Goal: Information Seeking & Learning: Learn about a topic

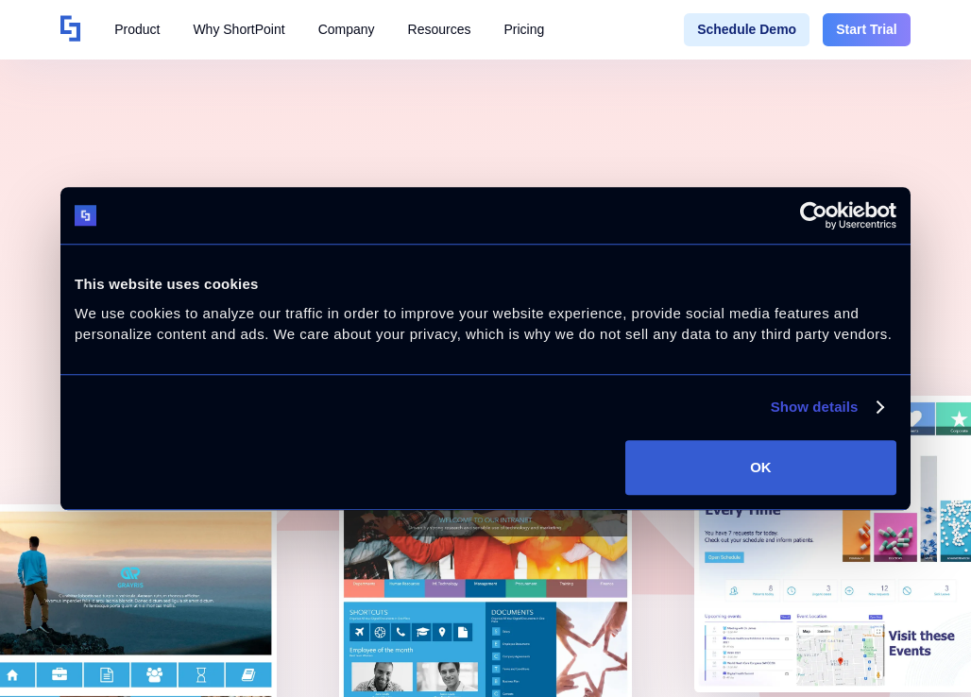
scroll to position [529, 0]
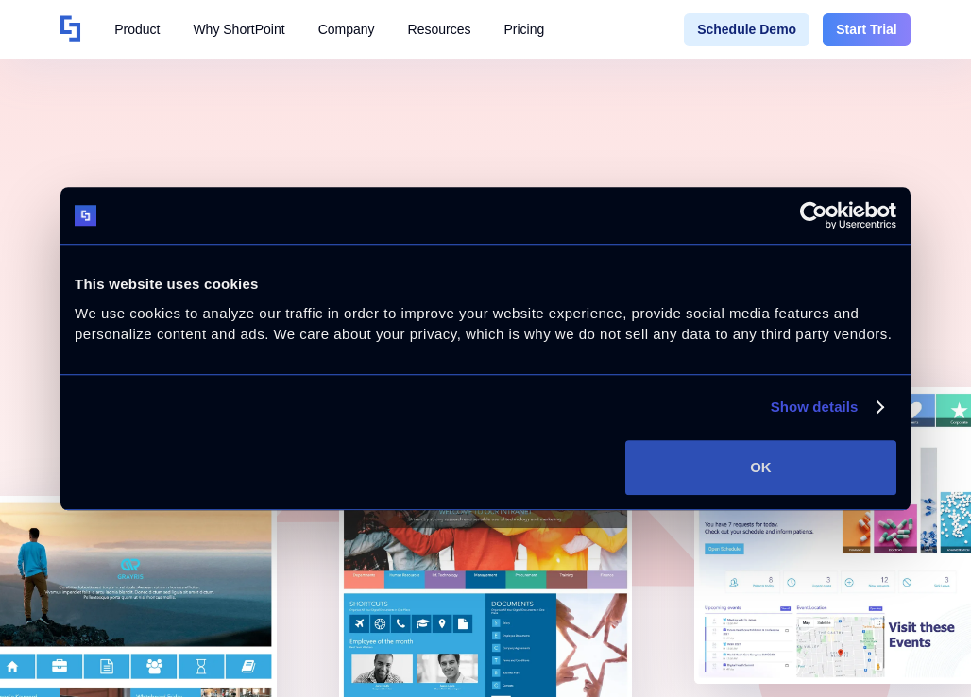
click at [691, 486] on button "OK" at bounding box center [760, 467] width 271 height 55
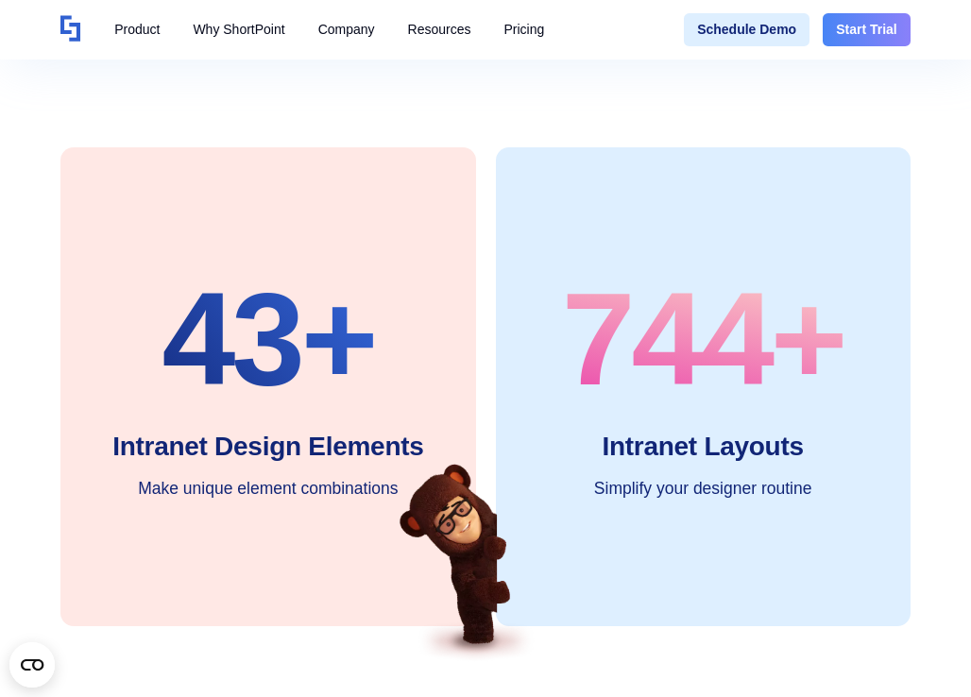
scroll to position [0, 0]
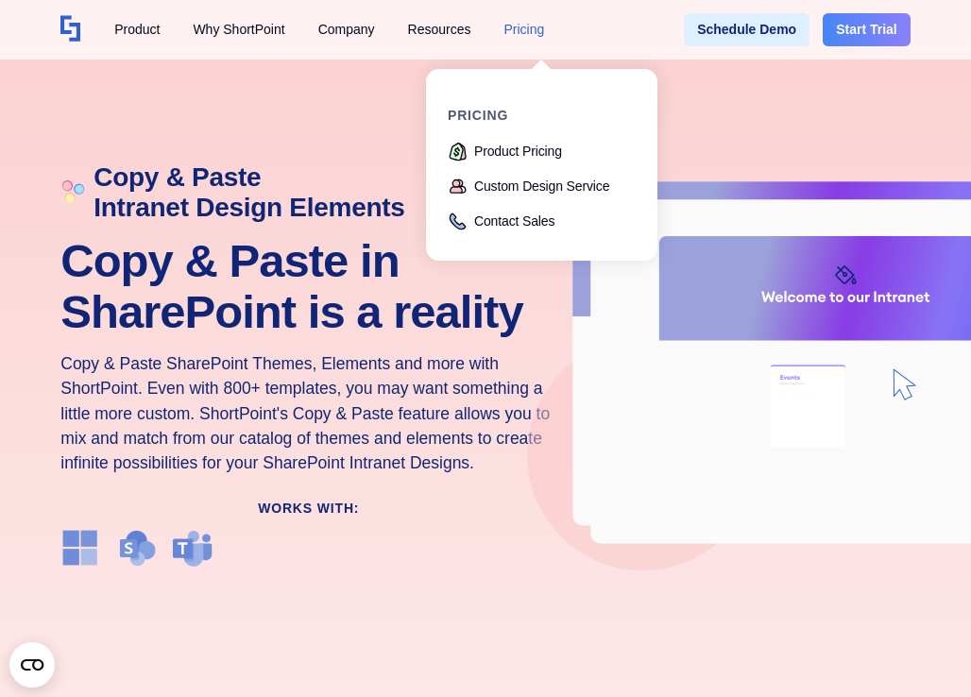
click at [537, 28] on div "Pricing" at bounding box center [523, 30] width 41 height 20
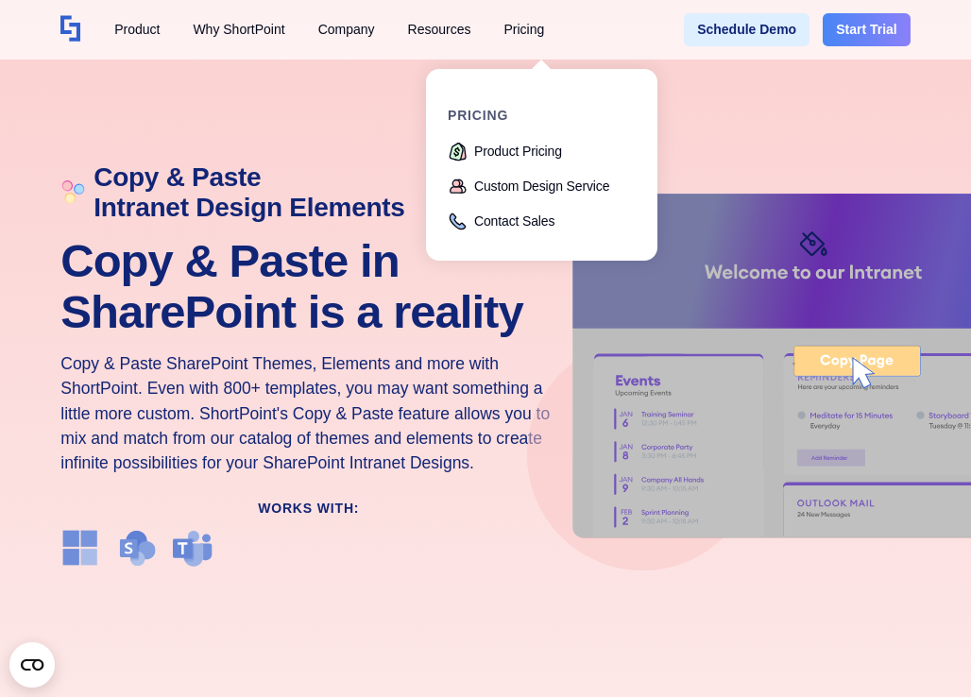
click at [523, 141] on div "pricing Product Pricing Custom Design Service Contact Sales" at bounding box center [540, 171] width 185 height 125
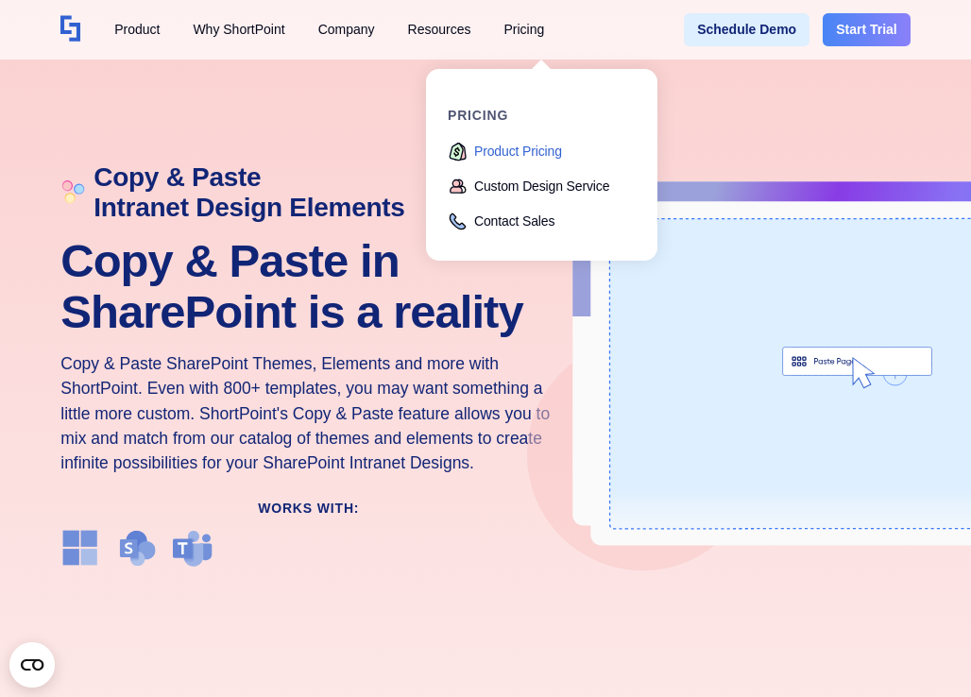
click at [516, 157] on div "Product Pricing" at bounding box center [518, 152] width 88 height 20
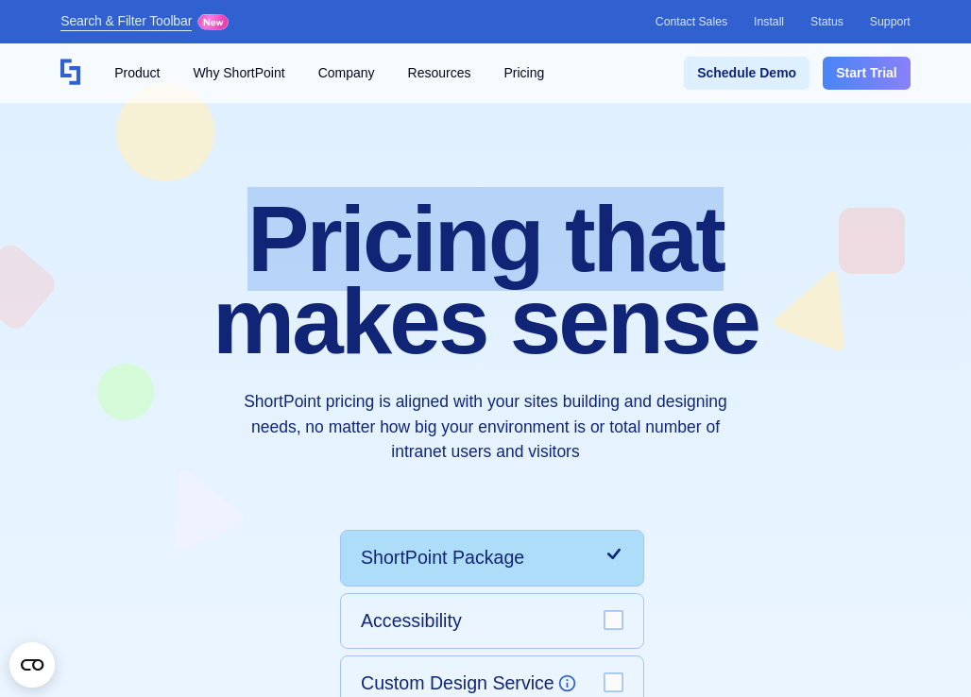
drag, startPoint x: 970, startPoint y: 59, endPoint x: 977, endPoint y: 43, distance: 16.9
click at [970, 43] on html "Search & Filter Toolbar -757 Days -24 Hours -32 Minutes -51 Seconds Until Launc…" at bounding box center [485, 348] width 971 height 697
